Goal: Transaction & Acquisition: Purchase product/service

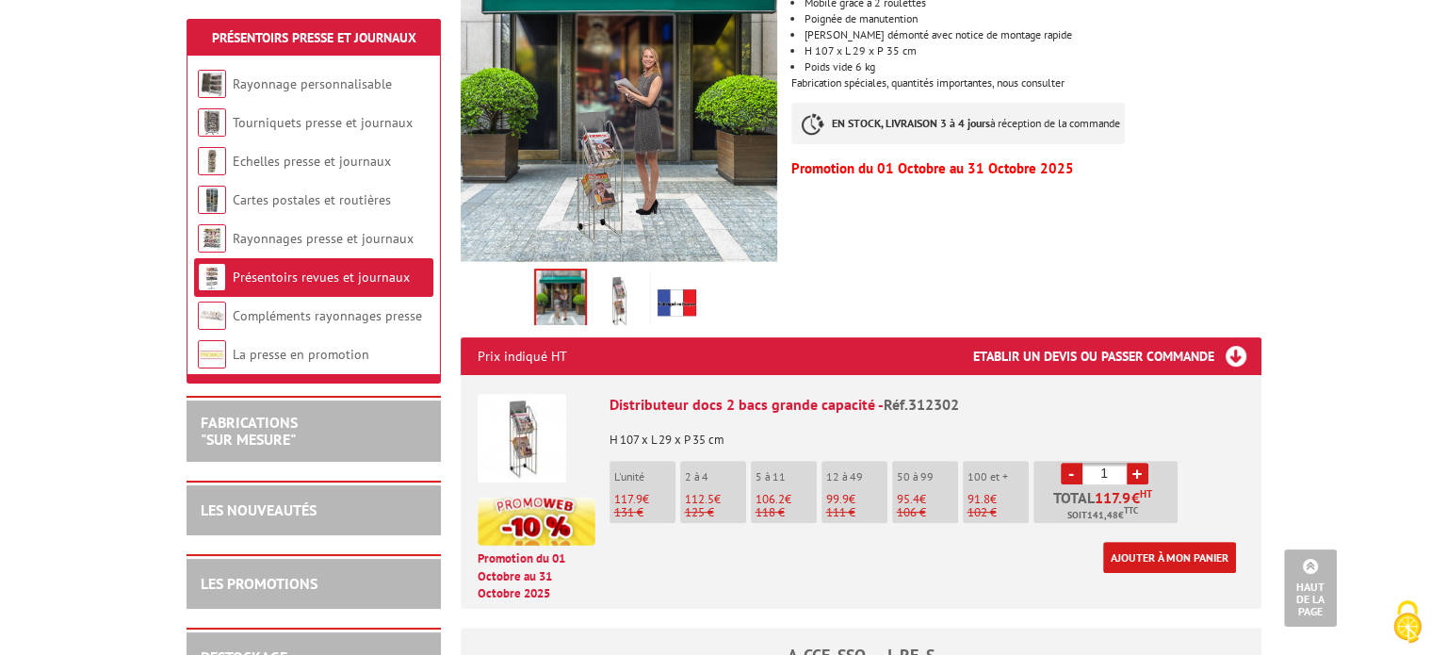
scroll to position [471, 0]
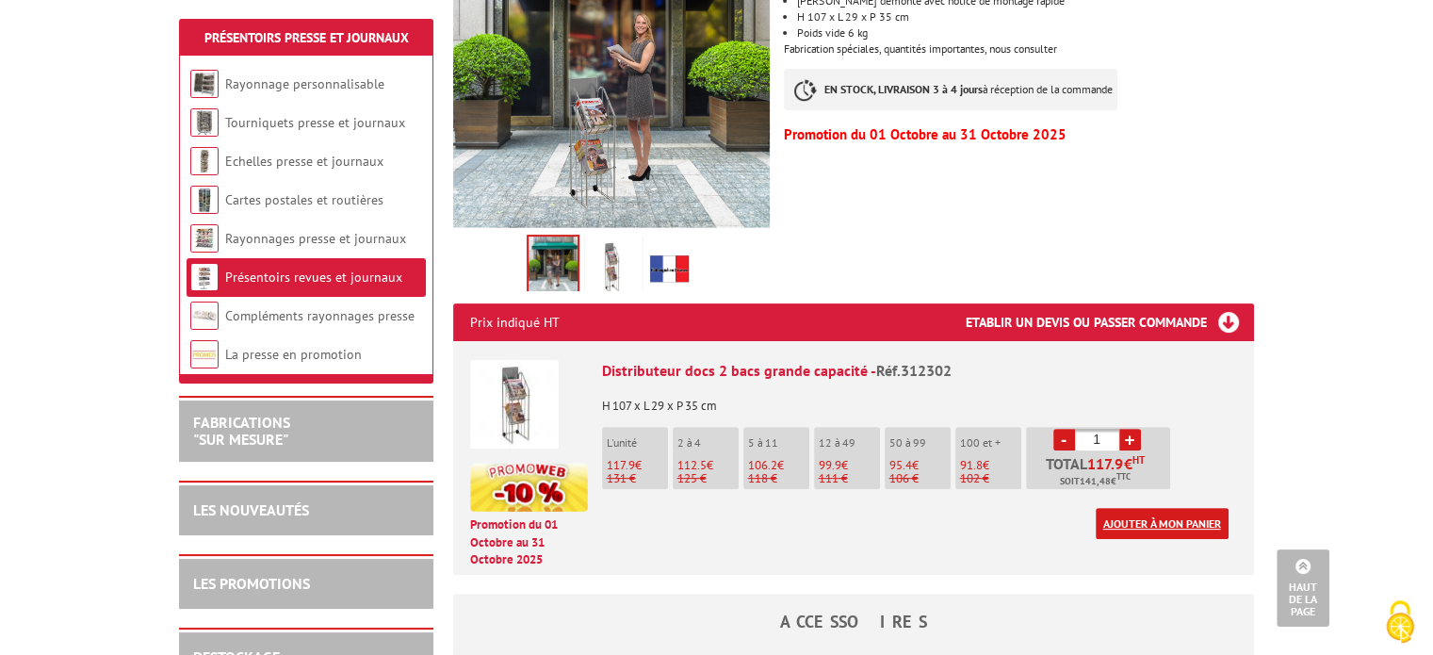
click at [1118, 508] on link "Ajouter à mon panier" at bounding box center [1162, 523] width 133 height 31
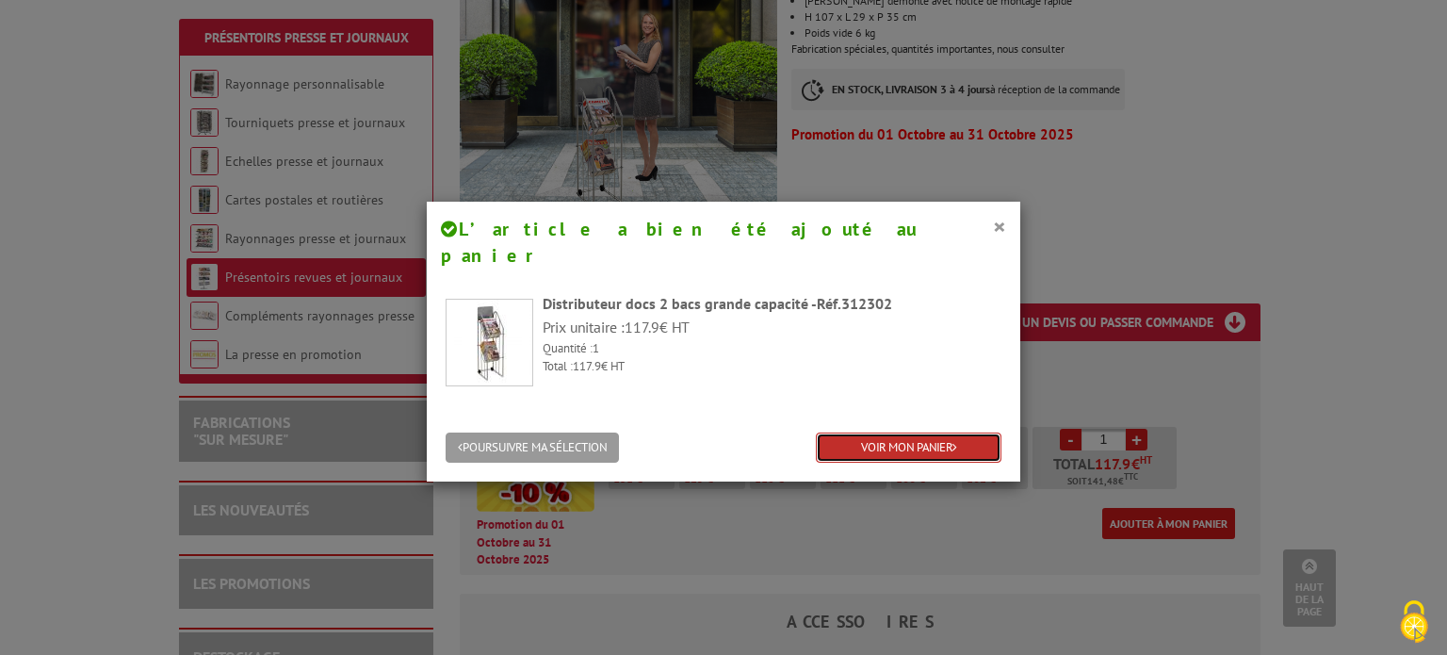
click at [894, 432] on link "VOIR MON PANIER" at bounding box center [909, 447] width 186 height 31
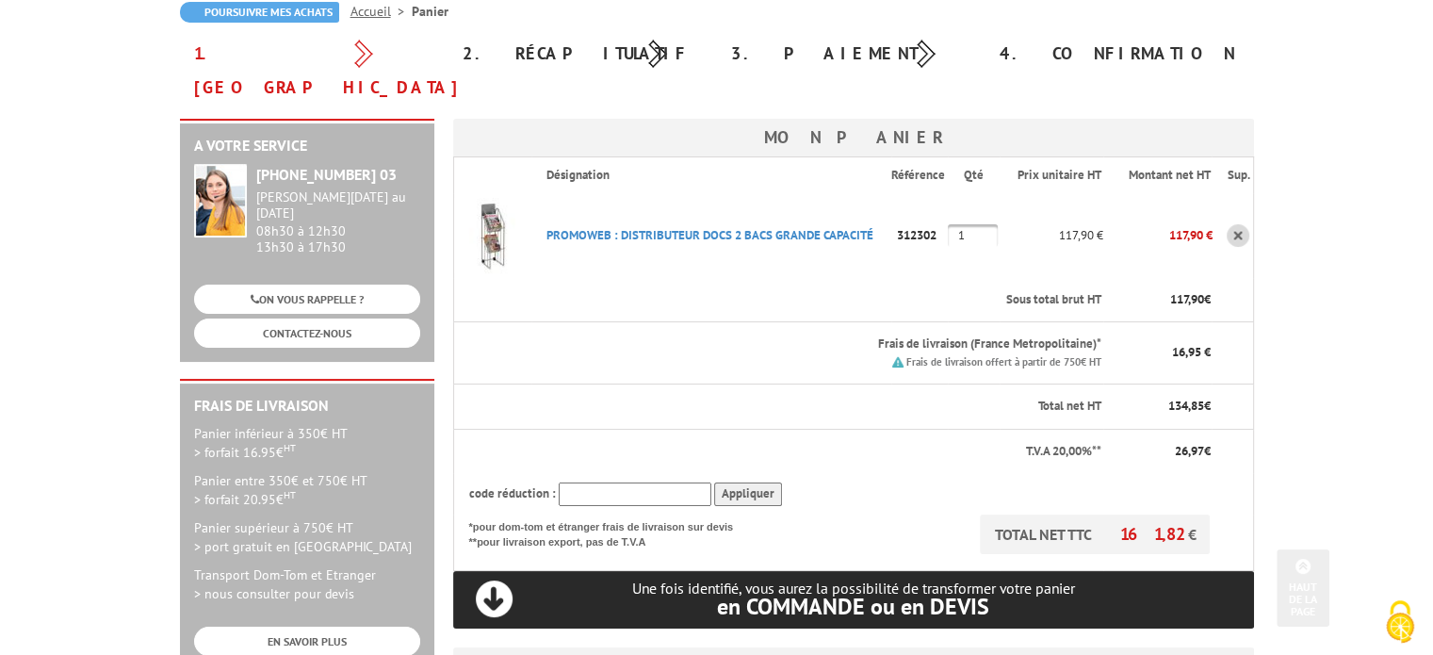
scroll to position [188, 0]
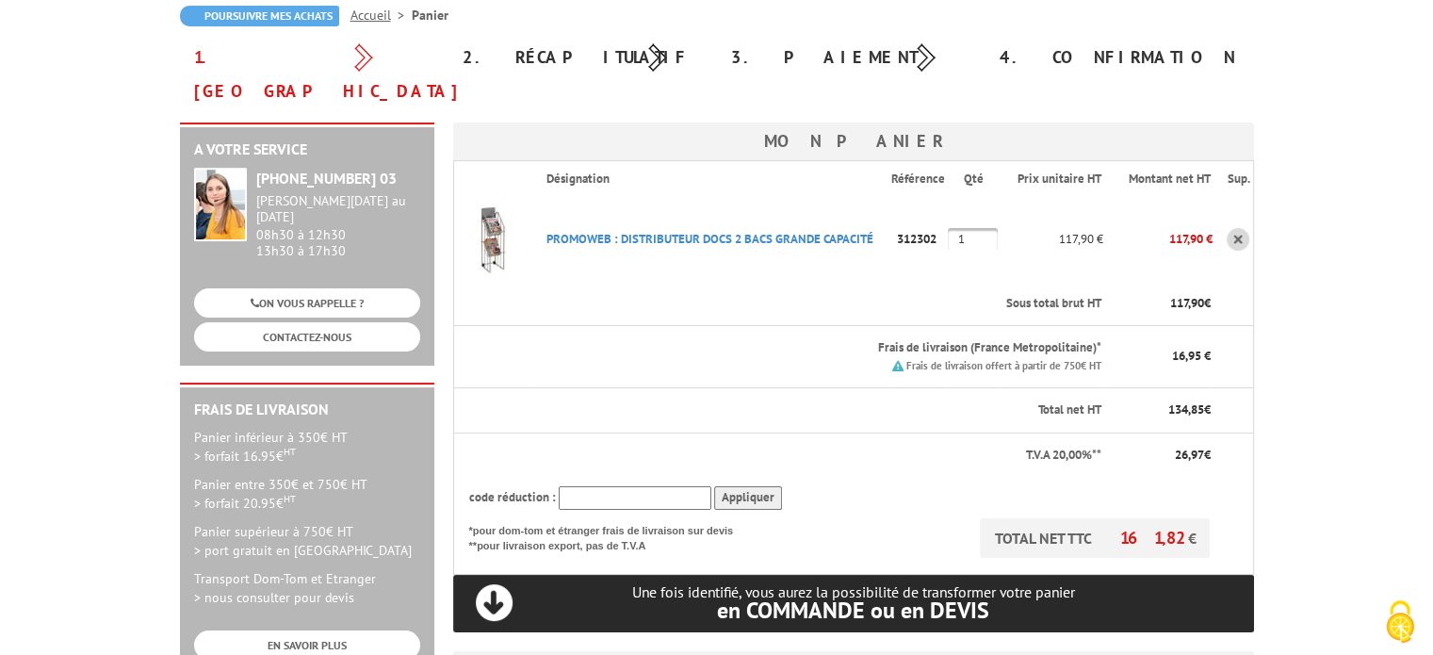
drag, startPoint x: 391, startPoint y: 140, endPoint x: 302, endPoint y: 145, distance: 88.7
click at [302, 169] on strong "[PHONE_NUMBER] 03" at bounding box center [326, 178] width 140 height 19
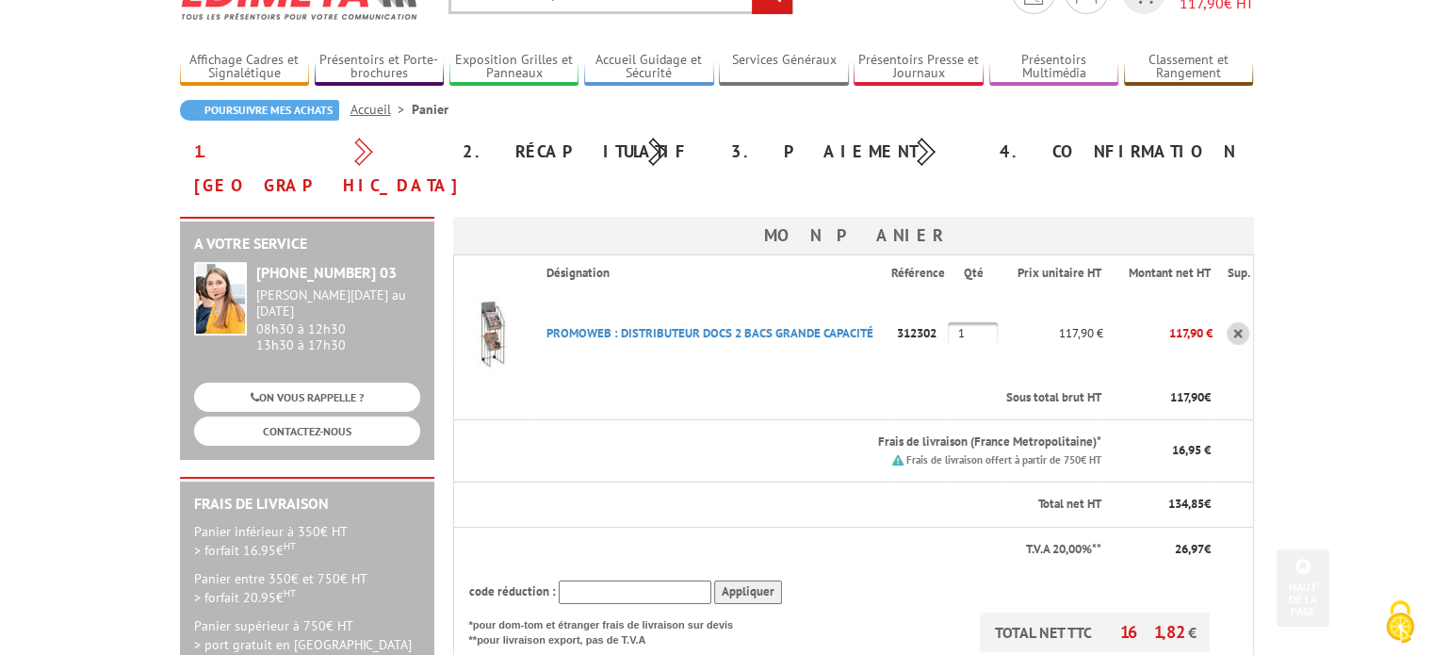
scroll to position [0, 0]
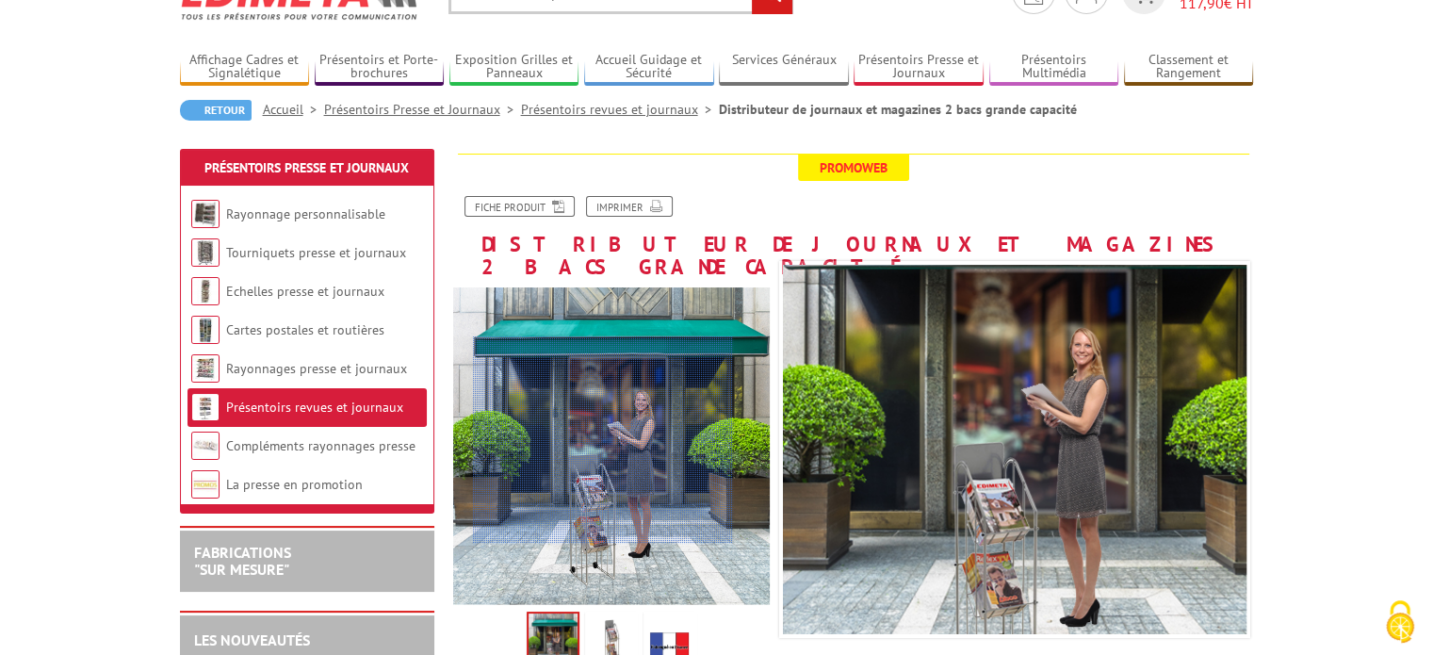
scroll to position [188, 0]
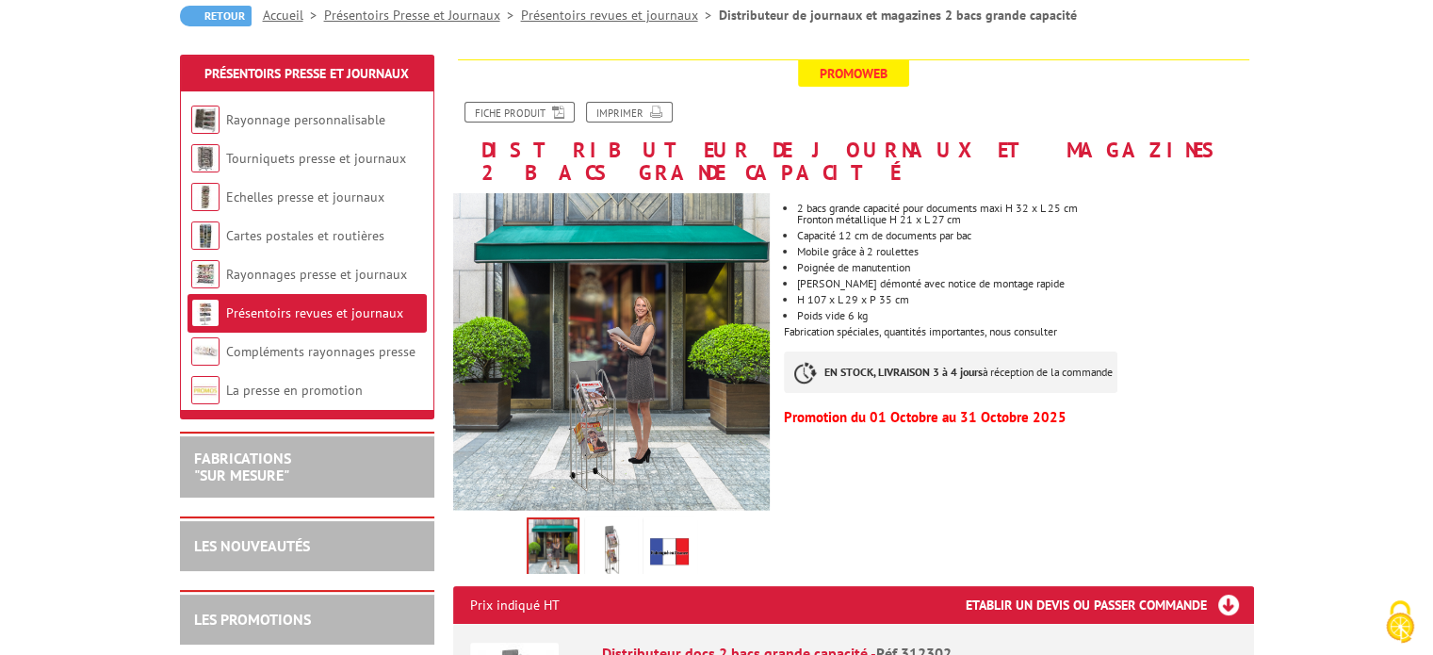
click at [622, 537] on img at bounding box center [611, 550] width 45 height 58
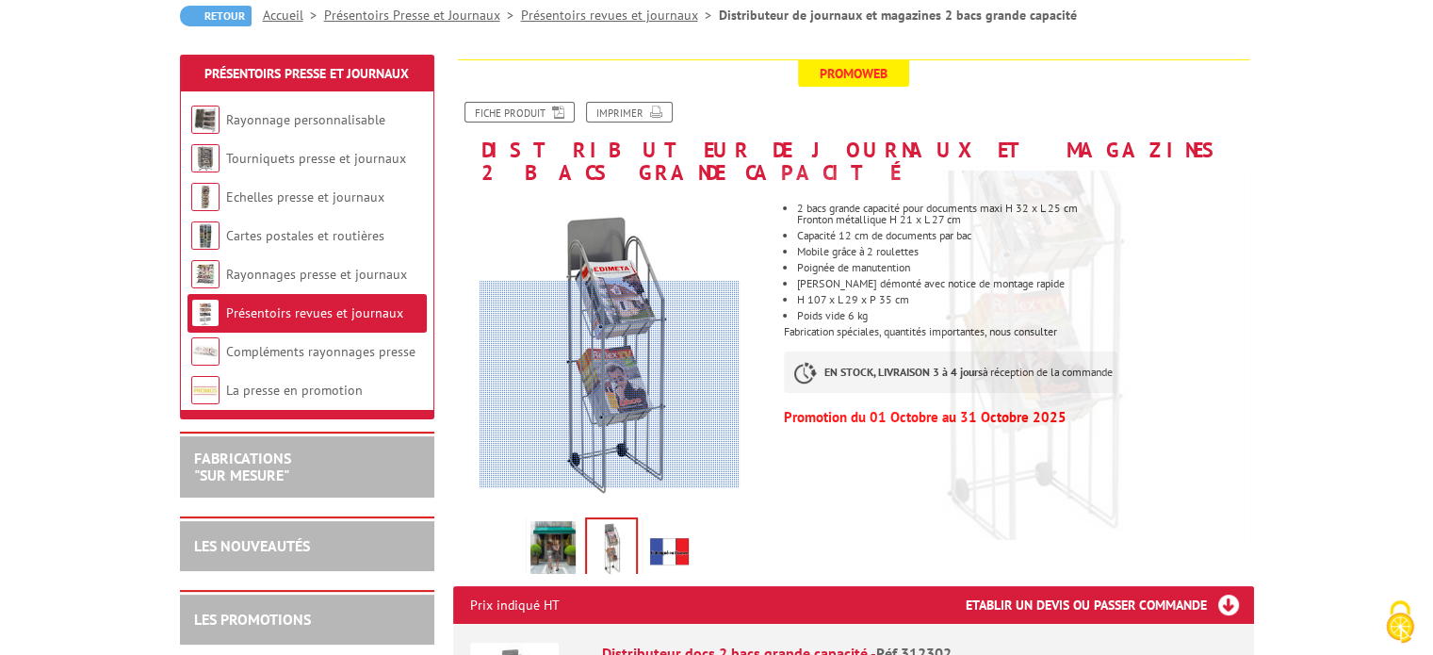
click at [610, 437] on div at bounding box center [610, 384] width 260 height 207
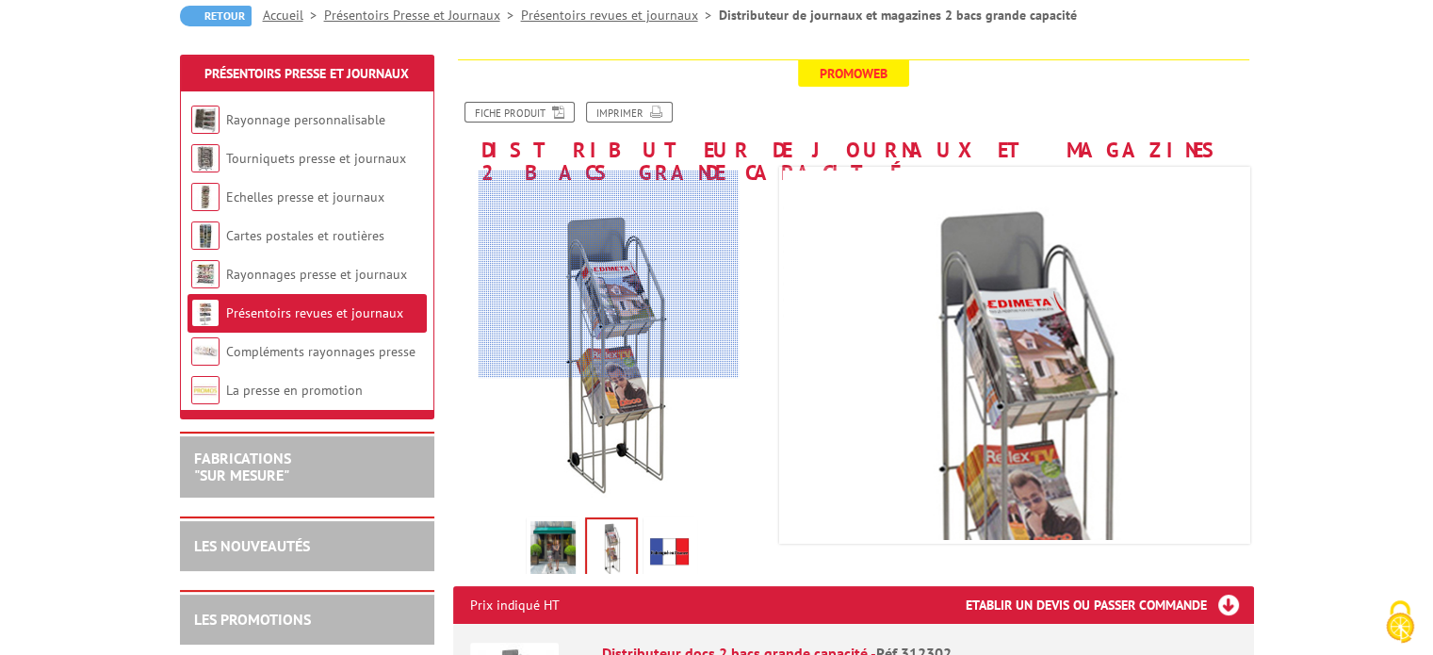
click at [609, 272] on div at bounding box center [609, 274] width 260 height 207
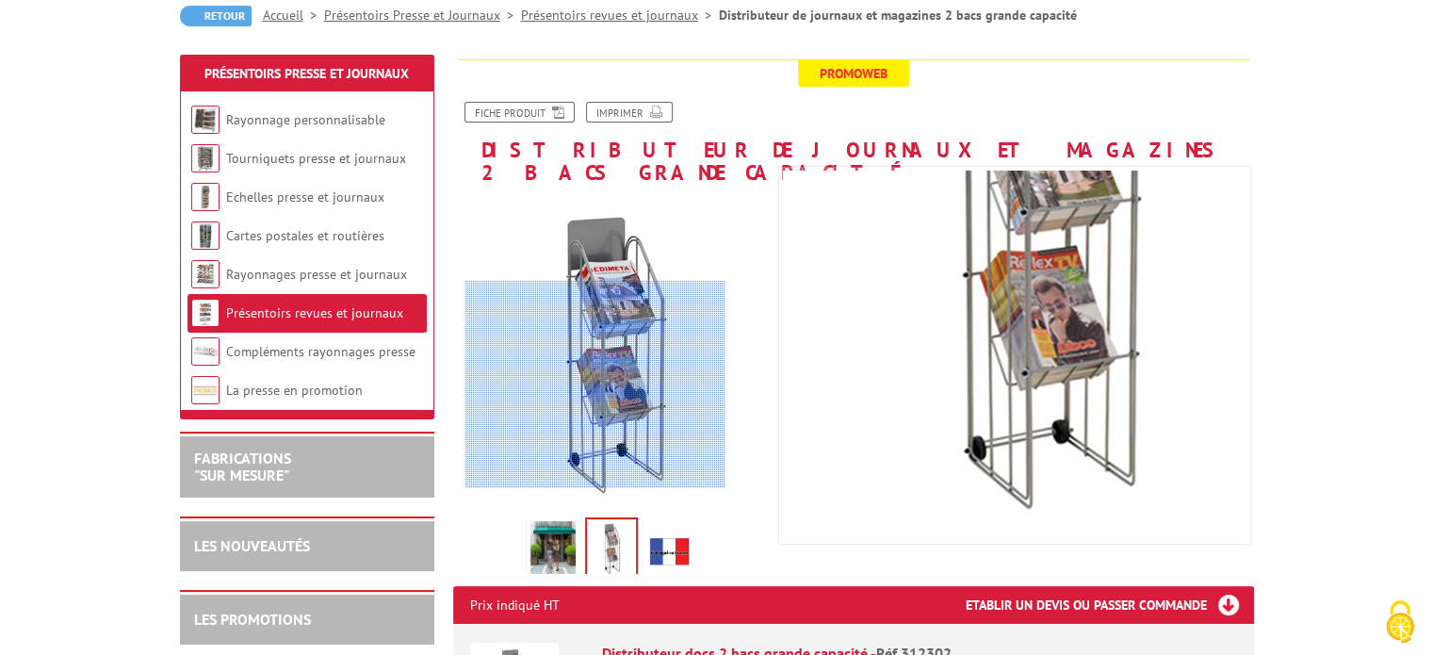
click at [595, 392] on div at bounding box center [595, 384] width 260 height 207
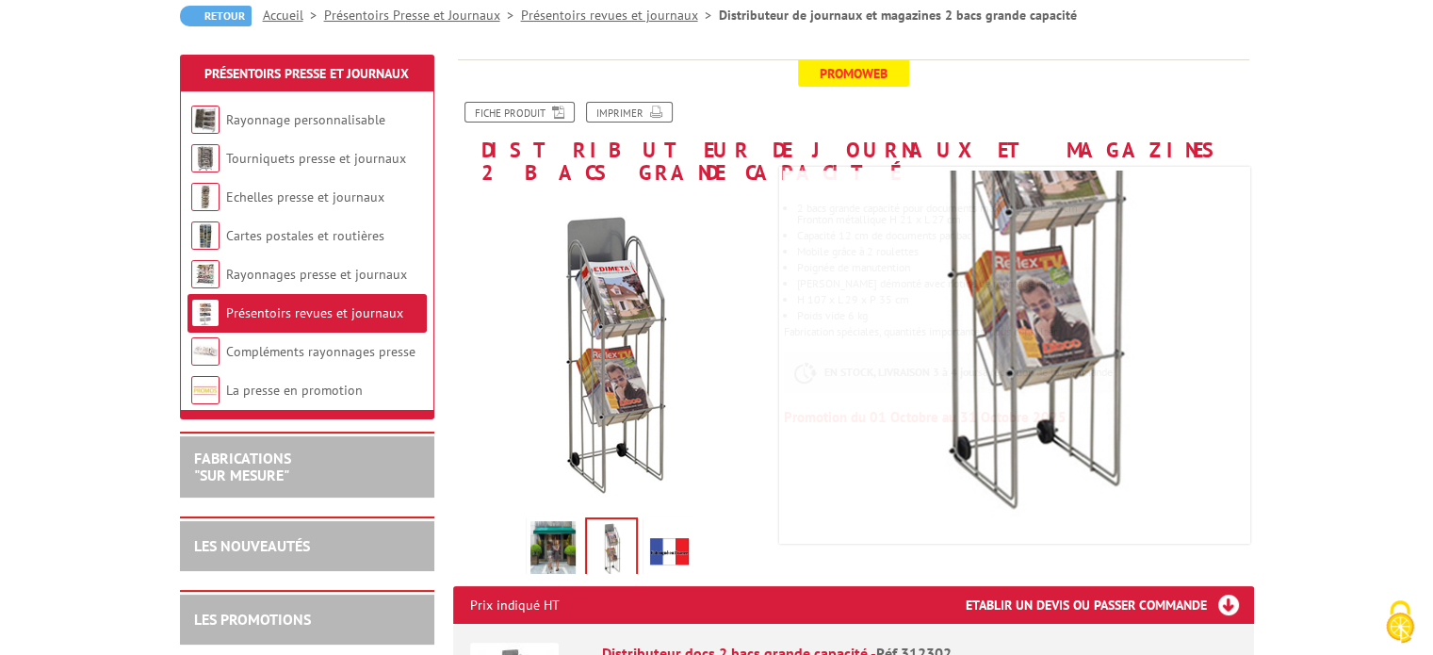
click at [615, 540] on img at bounding box center [611, 548] width 49 height 58
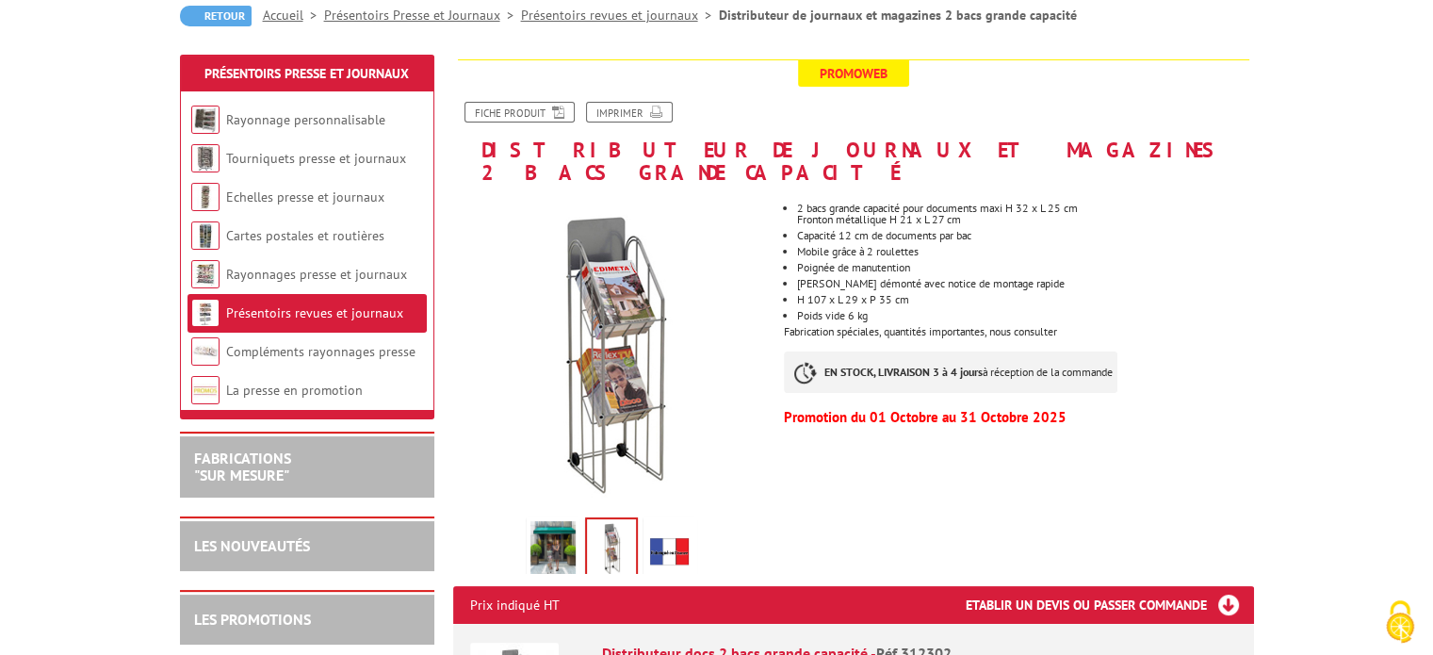
click at [615, 540] on img at bounding box center [611, 548] width 49 height 58
